Goal: Task Accomplishment & Management: Use online tool/utility

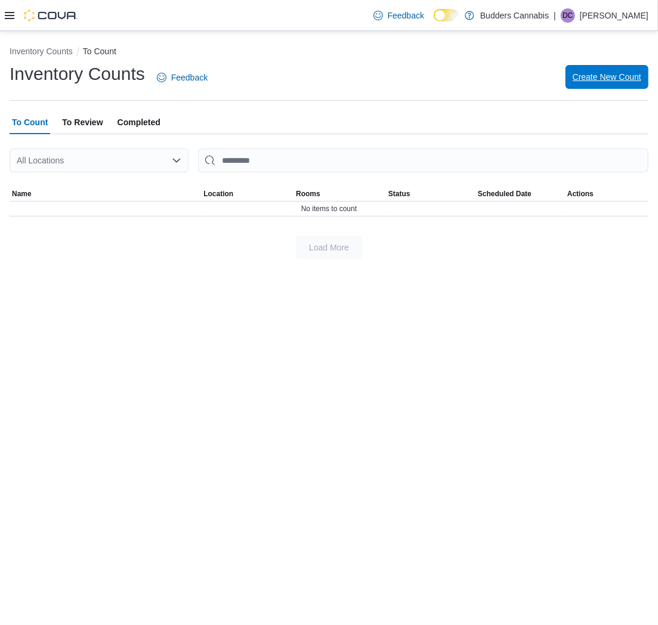
click at [588, 80] on span "Create New Count" at bounding box center [607, 77] width 69 height 12
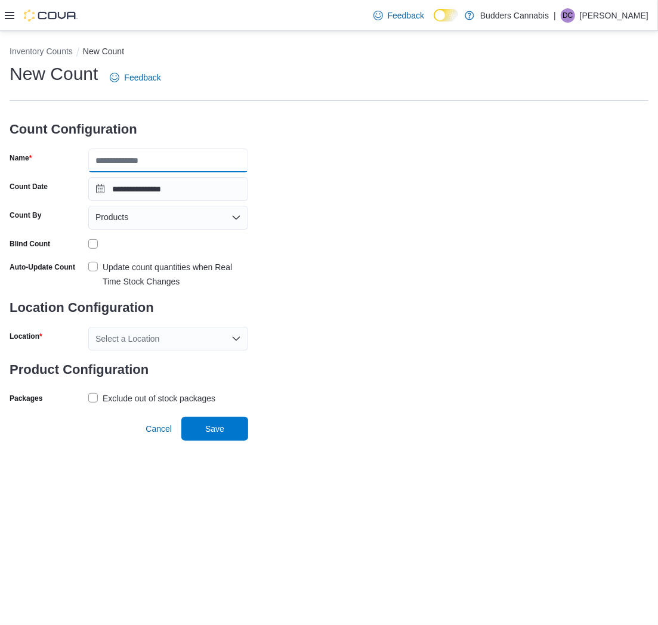
click at [152, 167] on input "Name" at bounding box center [168, 161] width 160 height 24
click at [174, 160] on input "Name" at bounding box center [168, 161] width 160 height 24
click at [303, 153] on div "**********" at bounding box center [329, 234] width 639 height 345
click at [170, 154] on input "Name" at bounding box center [168, 161] width 160 height 24
type input "*******"
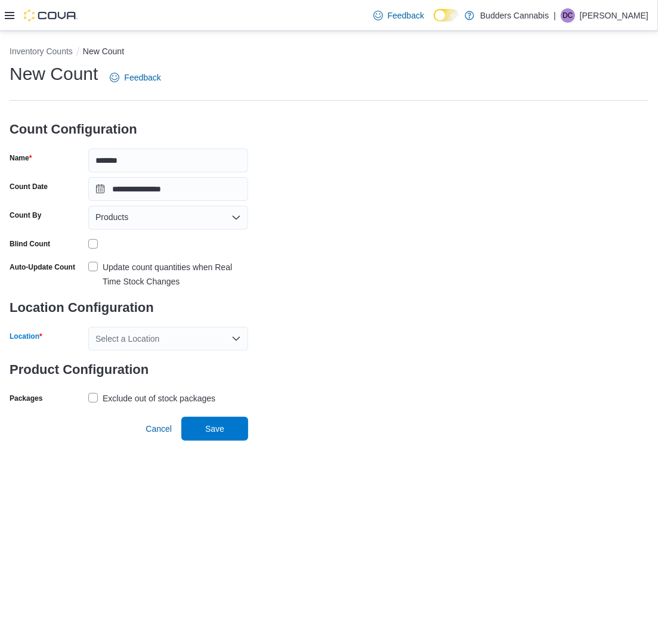
click at [181, 336] on div "Select a Location" at bounding box center [168, 339] width 160 height 24
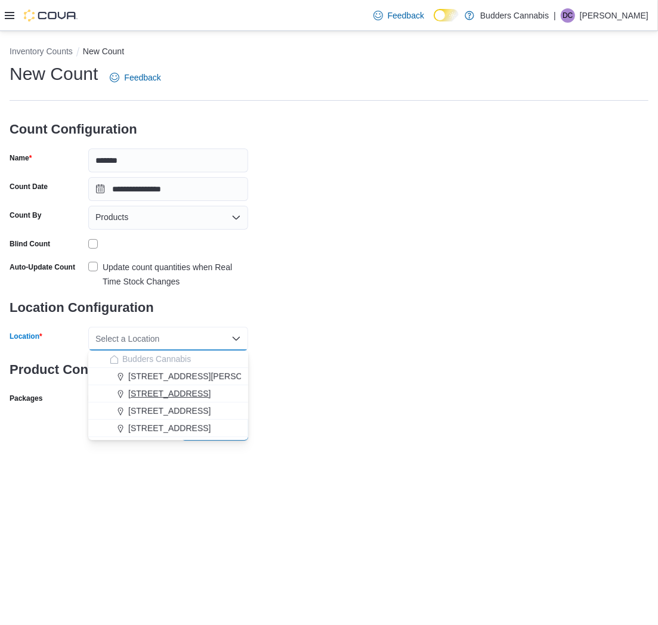
click at [208, 391] on span "1212 Dundas St. W. D" at bounding box center [169, 394] width 82 height 12
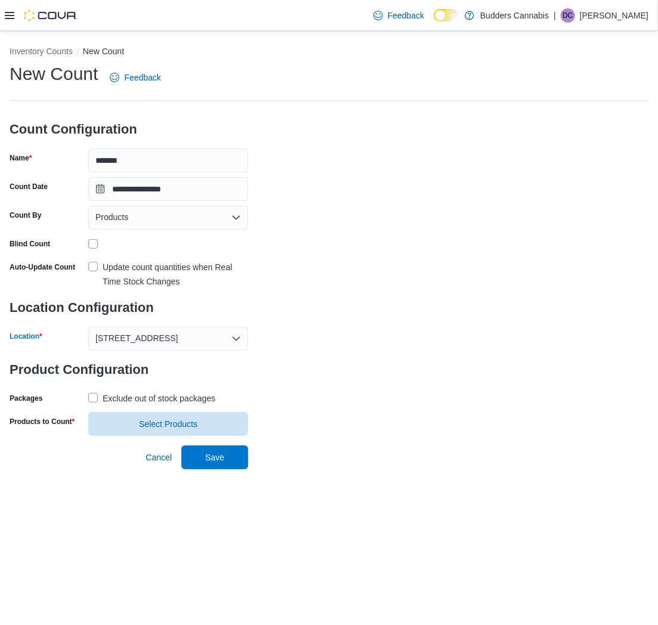
click at [304, 337] on div "**********" at bounding box center [329, 249] width 639 height 374
click at [140, 395] on div "Exclude out of stock packages" at bounding box center [159, 398] width 113 height 14
click at [174, 422] on span "Select Products" at bounding box center [168, 424] width 58 height 12
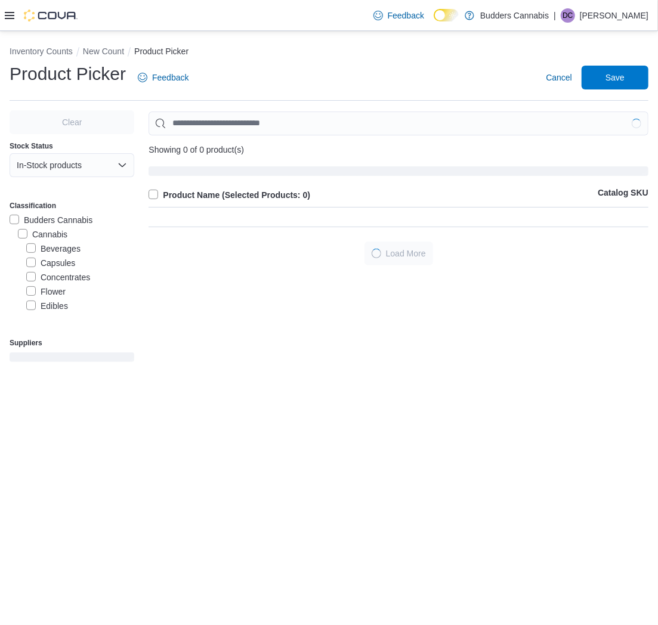
click at [32, 264] on label "Capsules" at bounding box center [50, 263] width 49 height 14
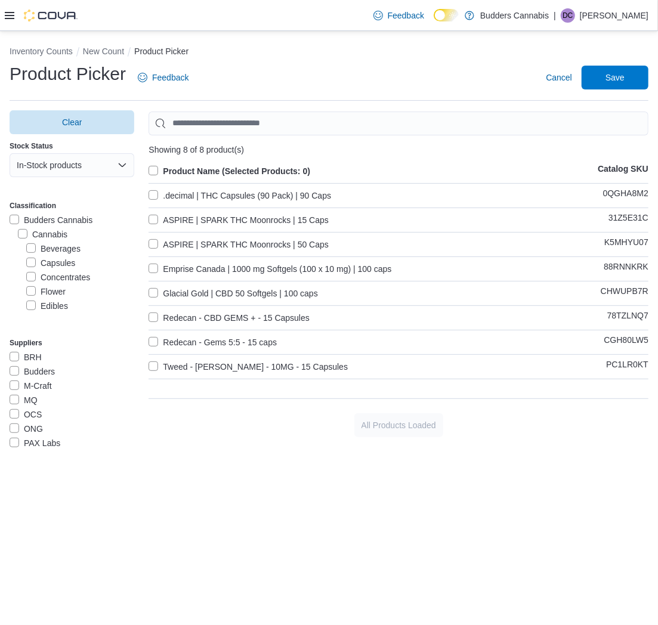
click at [152, 168] on label "Product Name (Selected Products: 0)" at bounding box center [230, 171] width 162 height 14
click at [623, 80] on span "Save" at bounding box center [614, 77] width 19 height 12
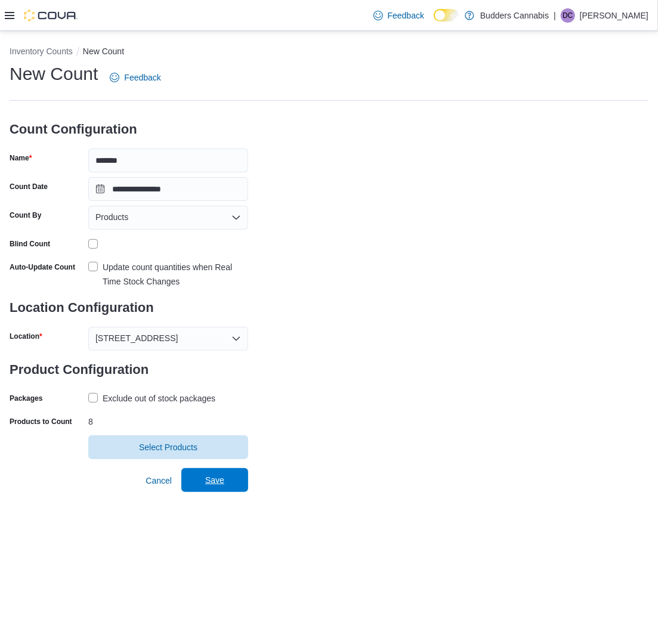
click at [229, 480] on span "Save" at bounding box center [214, 480] width 52 height 24
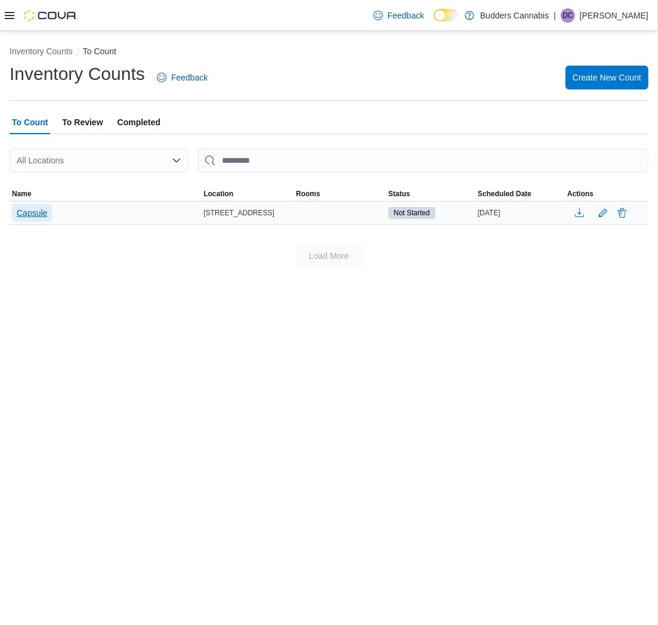
click at [30, 211] on span "Capsule" at bounding box center [32, 213] width 30 height 12
click at [27, 211] on span "Capsule" at bounding box center [32, 213] width 30 height 12
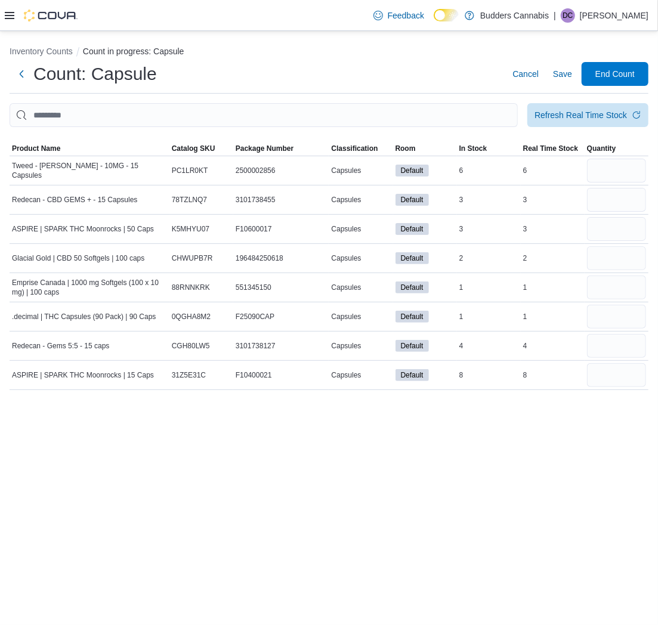
click at [314, 523] on div "Inventory Counts Count in progress: Capsule Count: Capsule Cancel Save End Coun…" at bounding box center [329, 328] width 658 height 594
click at [33, 152] on span "Product Name" at bounding box center [36, 149] width 48 height 10
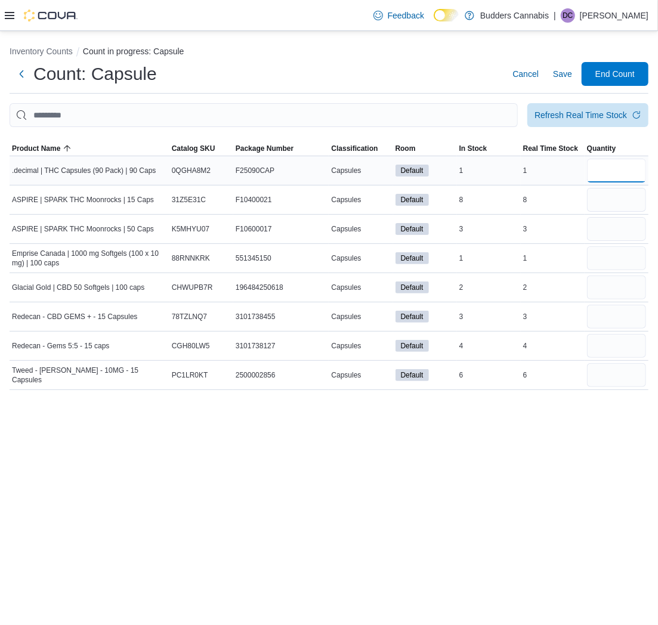
click at [621, 168] on input "number" at bounding box center [616, 171] width 59 height 24
type input "*"
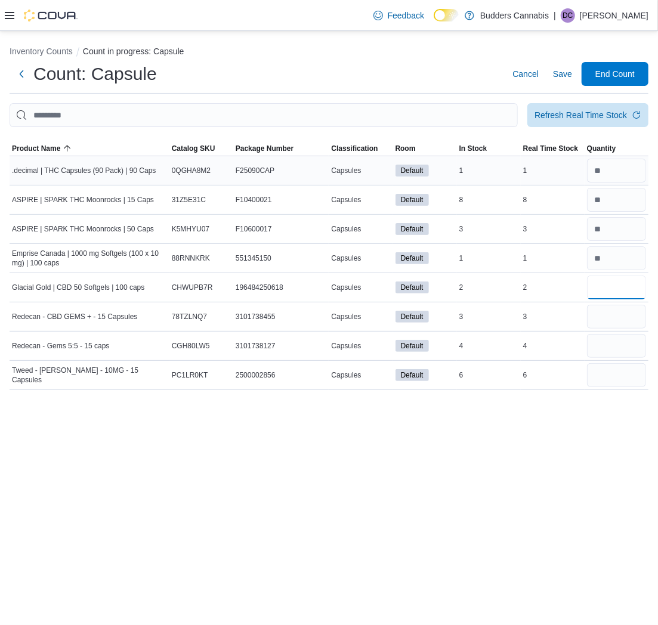
type input "*"
click at [563, 78] on span "Save" at bounding box center [562, 74] width 19 height 12
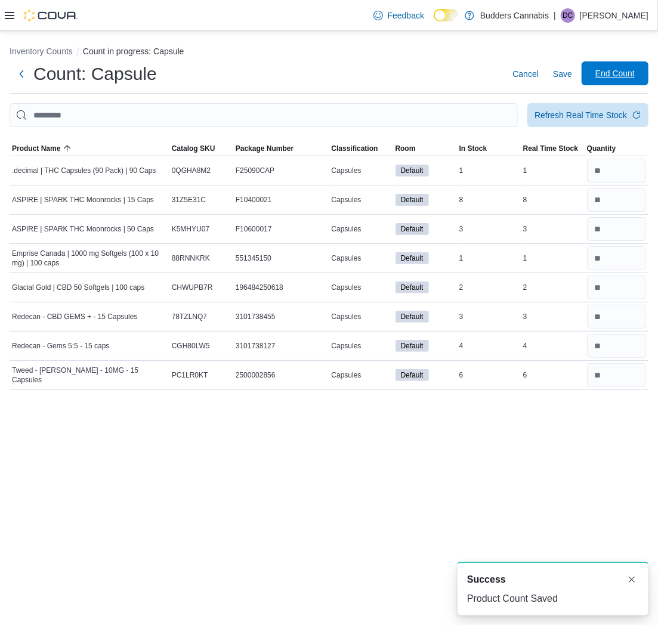
click at [613, 79] on span "End Count" at bounding box center [614, 73] width 39 height 12
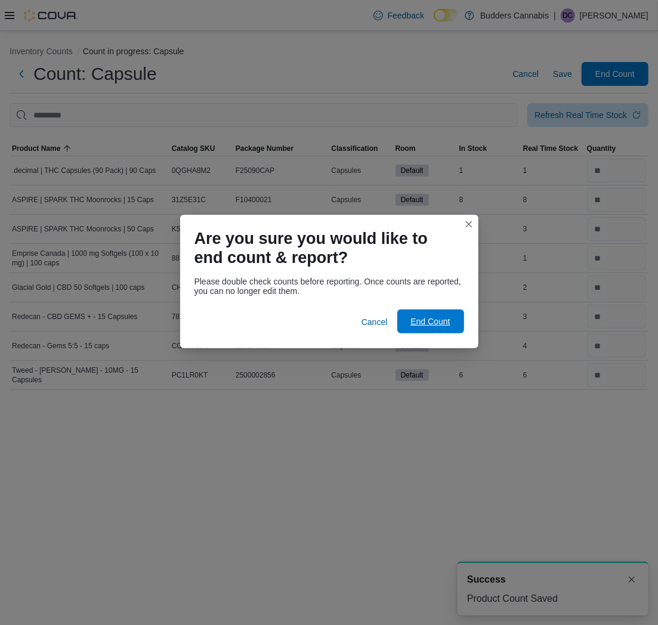
click at [429, 317] on span "End Count" at bounding box center [429, 322] width 39 height 12
